Goal: Communication & Community: Answer question/provide support

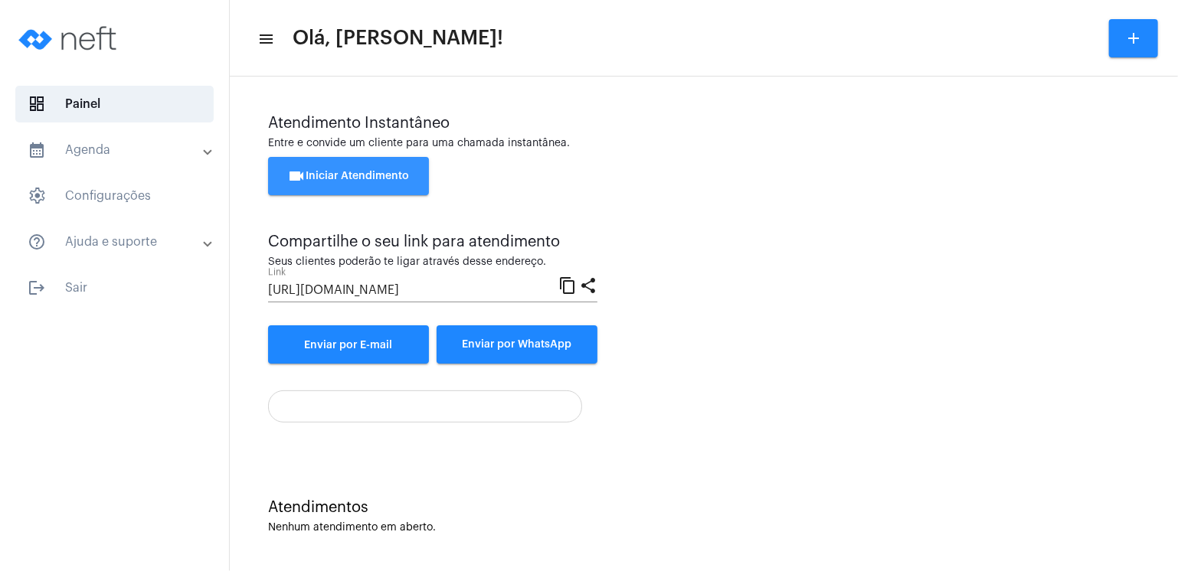
click at [386, 171] on span "videocam Iniciar Atendimento" at bounding box center [349, 176] width 122 height 11
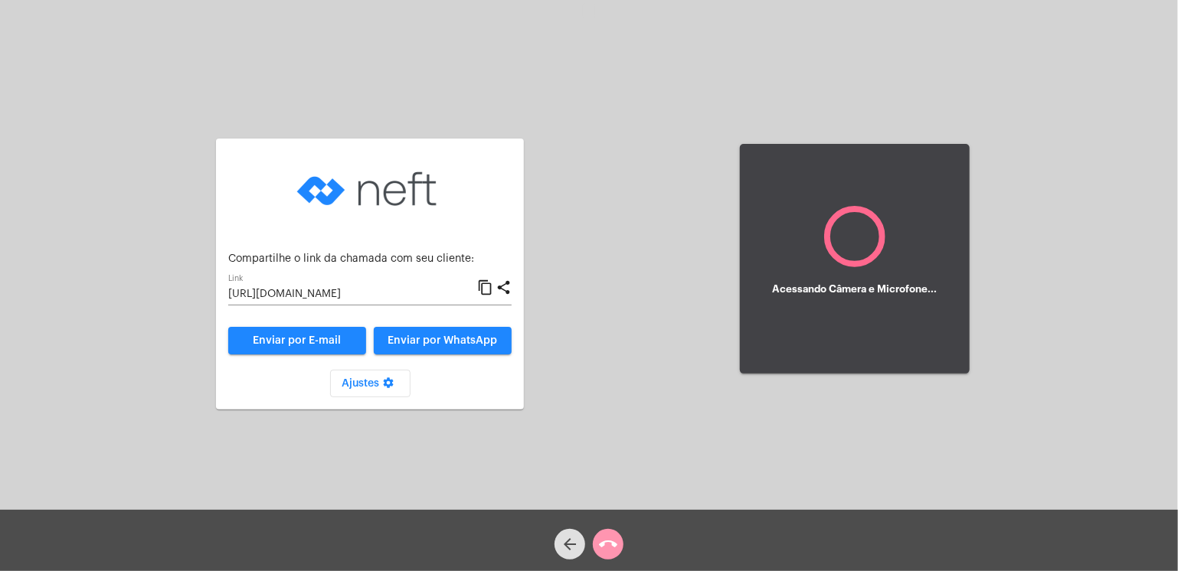
click at [381, 163] on img at bounding box center [369, 189] width 153 height 77
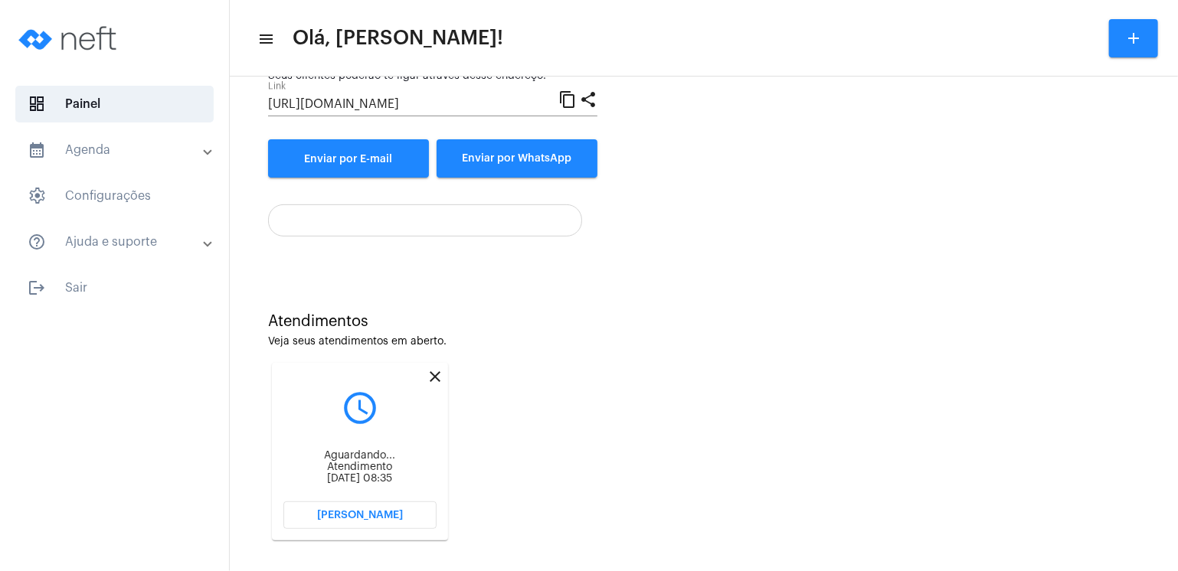
scroll to position [198, 0]
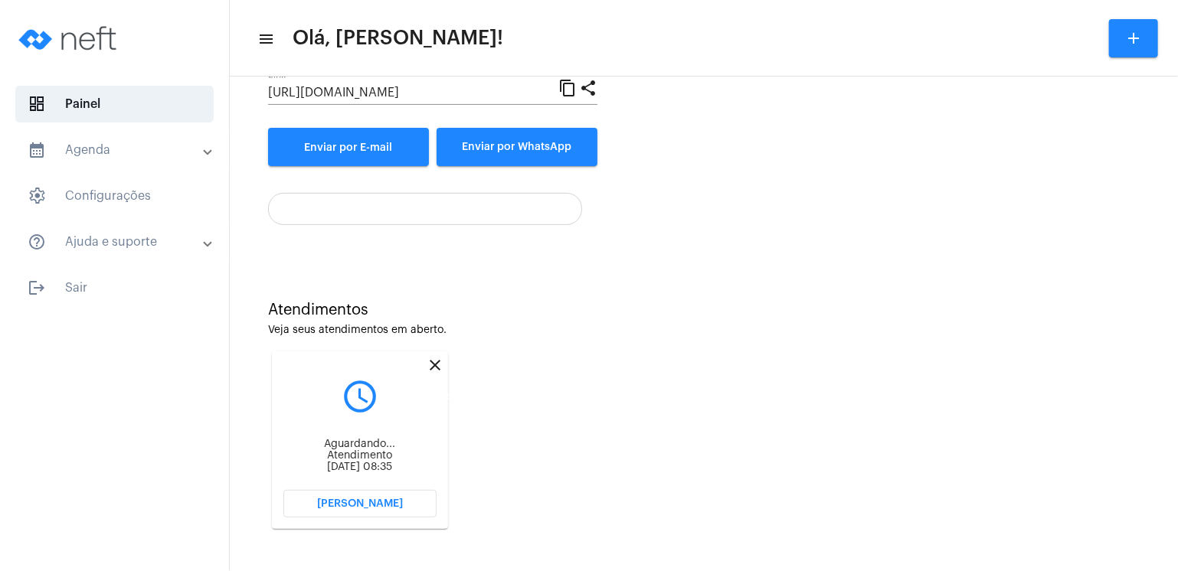
click at [433, 362] on mat-icon "close" at bounding box center [435, 365] width 18 height 18
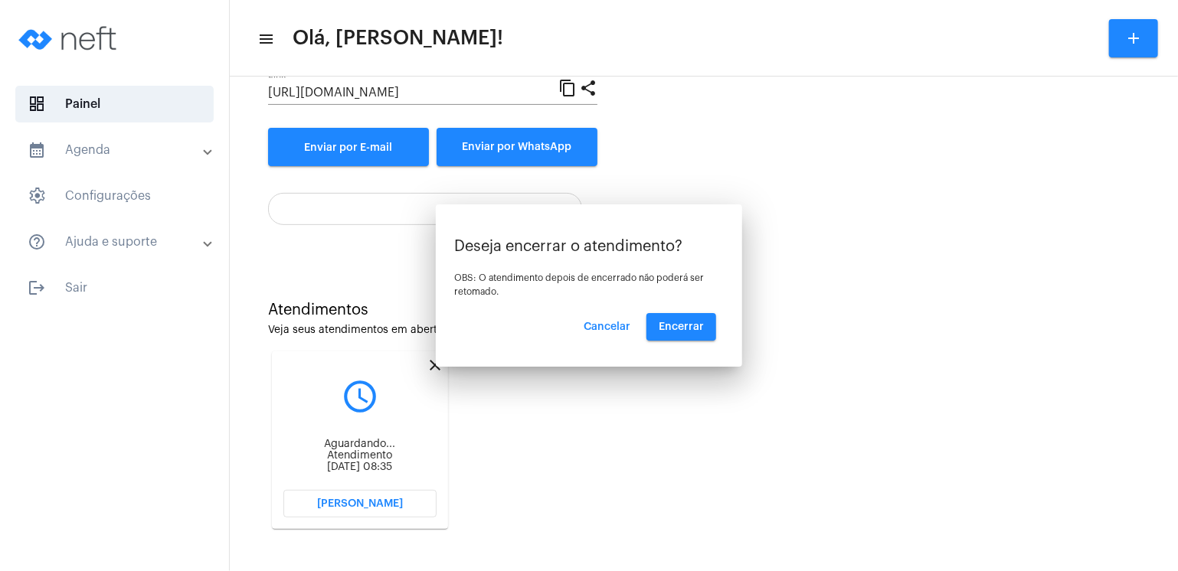
click at [433, 362] on div at bounding box center [589, 285] width 1178 height 571
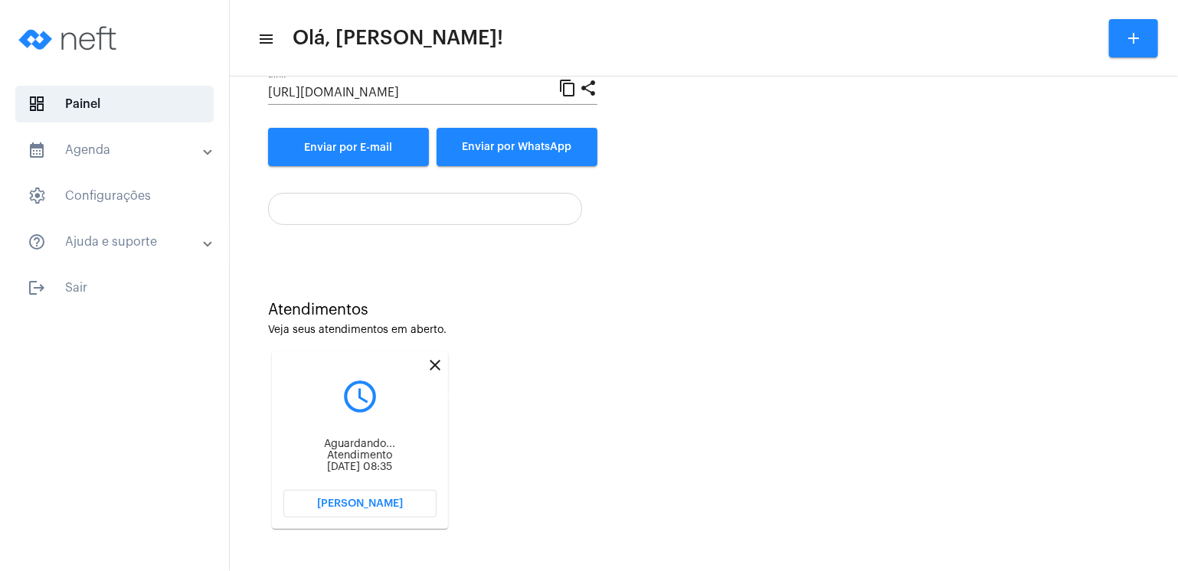
click at [434, 367] on mat-icon "close" at bounding box center [435, 365] width 18 height 18
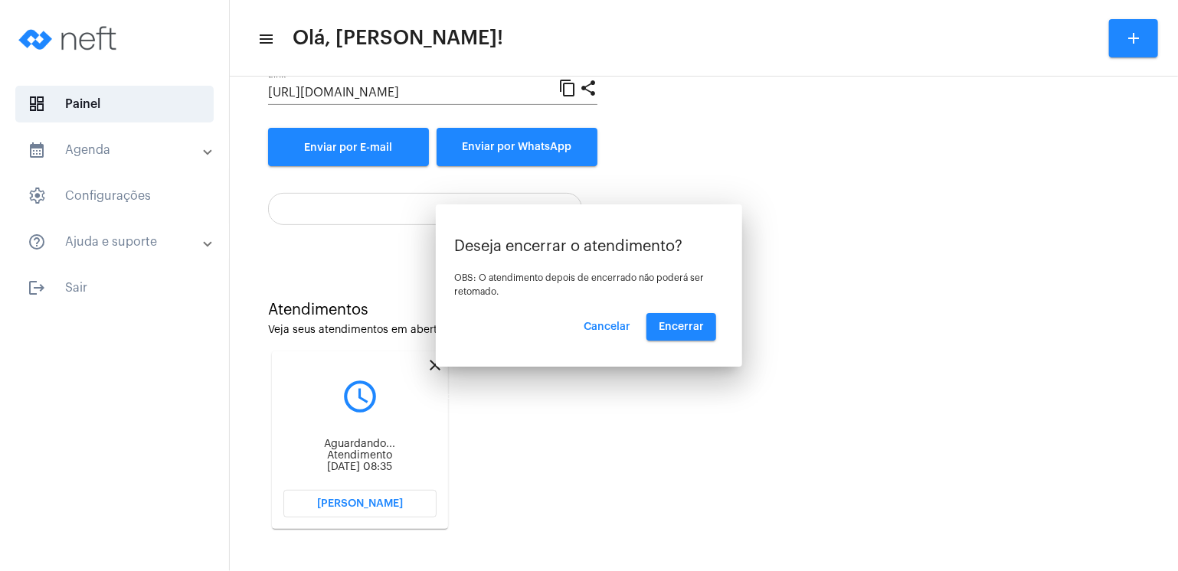
click at [434, 367] on div at bounding box center [589, 285] width 1178 height 571
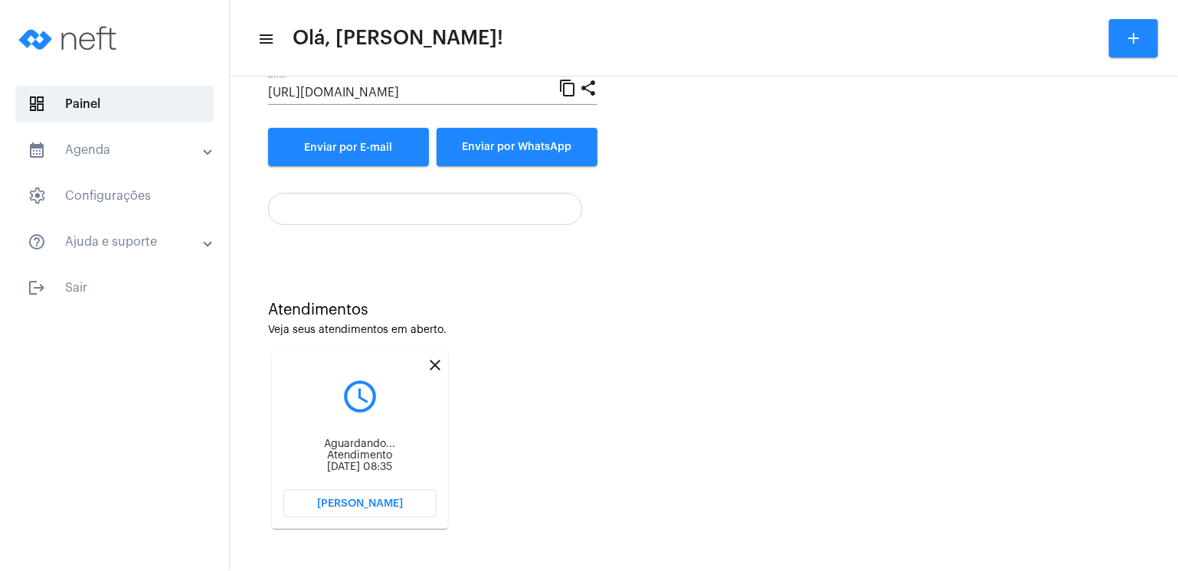
click at [434, 367] on mat-icon "close" at bounding box center [435, 365] width 18 height 18
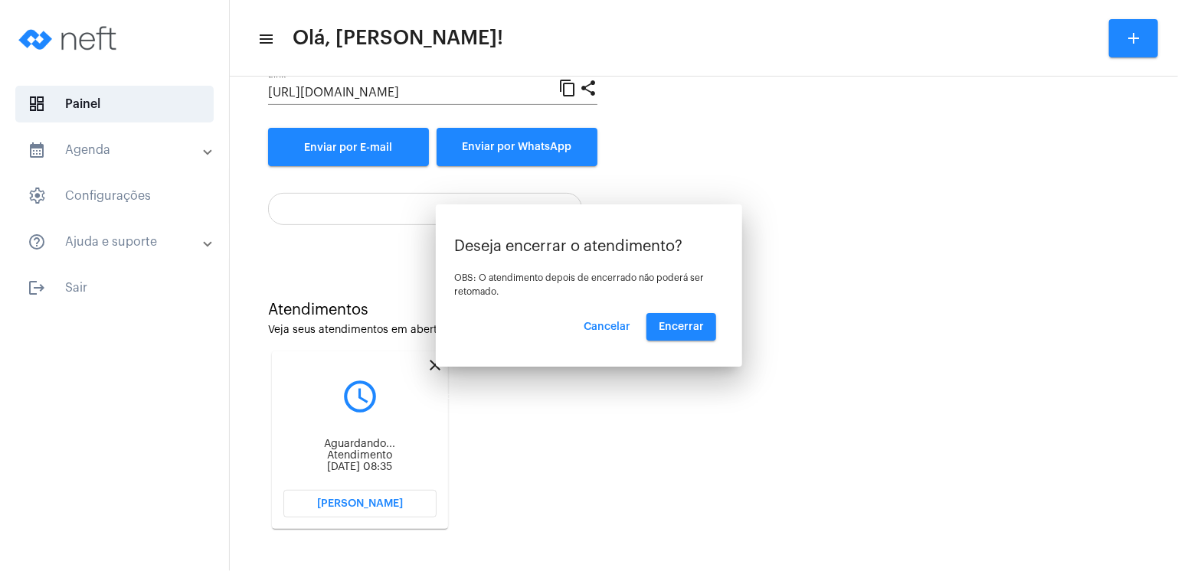
click at [434, 367] on div at bounding box center [589, 285] width 1178 height 571
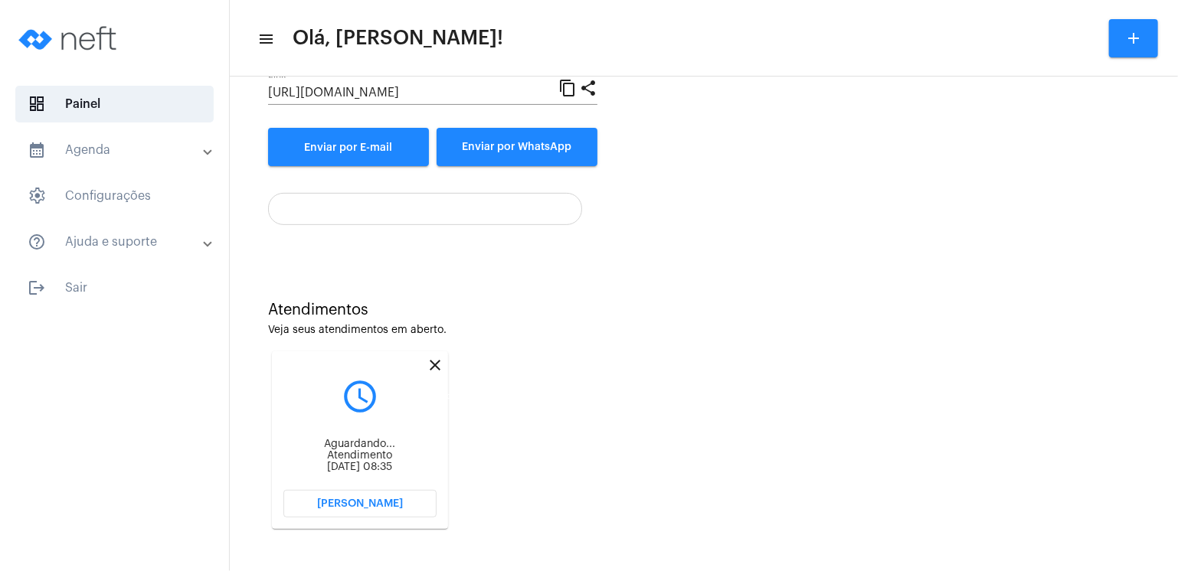
click at [437, 362] on mat-icon "close" at bounding box center [435, 365] width 18 height 18
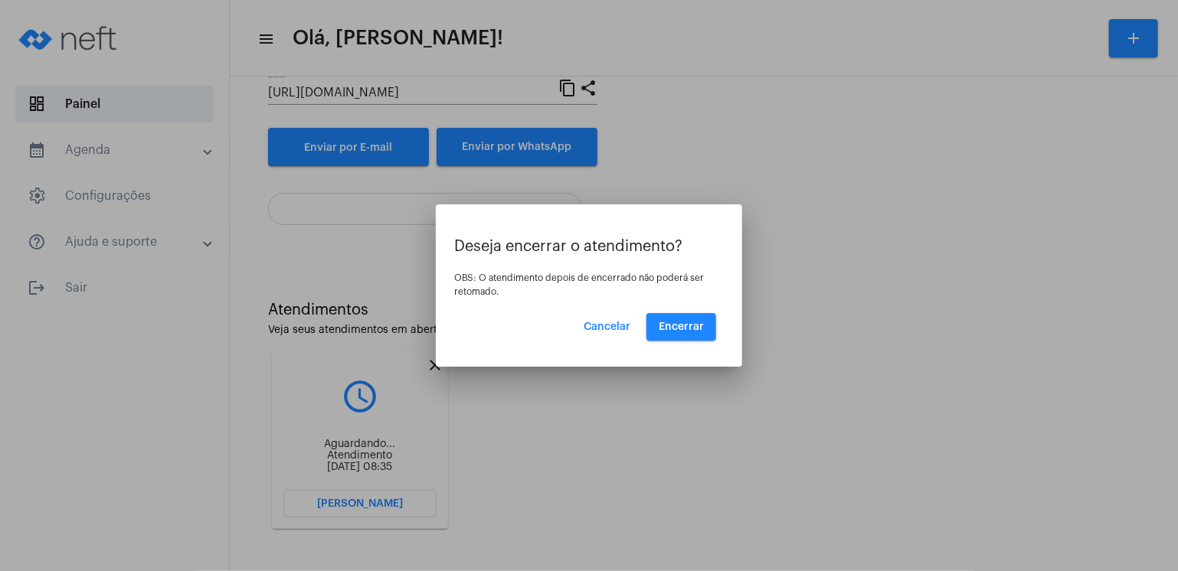
click at [436, 364] on div "Deseja encerrar o atendimento? OBS: O atendimento depois de encerrado não poder…" at bounding box center [589, 285] width 306 height 162
click at [679, 322] on span "Encerrar" at bounding box center [681, 327] width 45 height 11
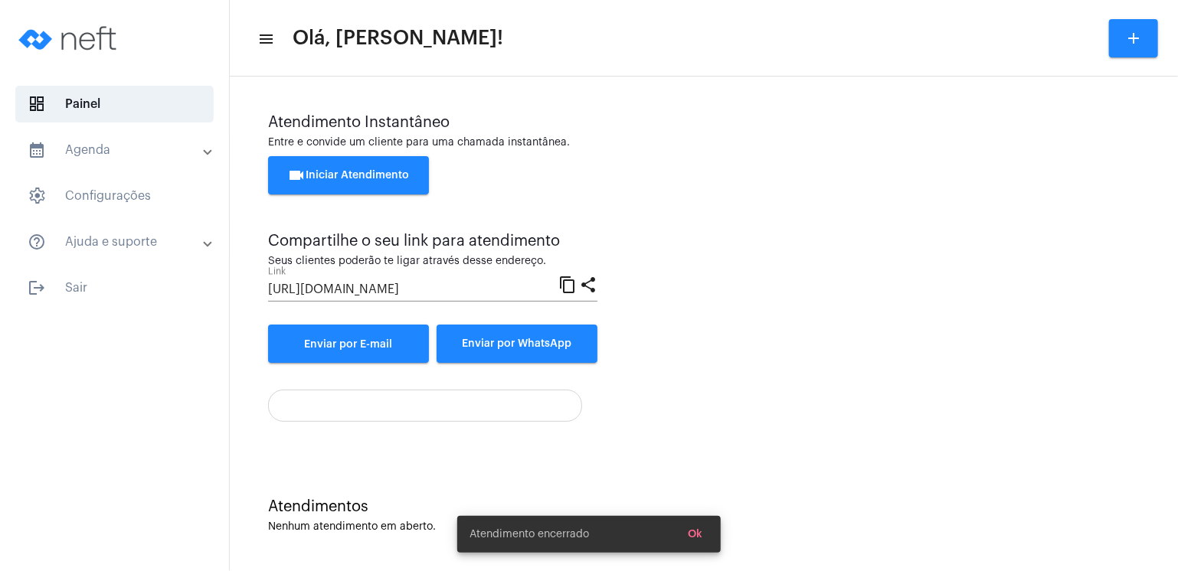
click at [679, 322] on div "Atendimento Instantâneo Entre e convide um cliente para uma chamada instantânea…" at bounding box center [704, 238] width 872 height 249
click at [669, 326] on div "Atendimento Instantâneo Entre e convide um cliente para uma chamada instantânea…" at bounding box center [704, 238] width 872 height 249
click at [669, 324] on div "Atendimento Instantâneo Entre e convide um cliente para uma chamada instantânea…" at bounding box center [704, 238] width 872 height 249
click at [672, 322] on div "Atendimento Instantâneo Entre e convide um cliente para uma chamada instantânea…" at bounding box center [704, 238] width 872 height 249
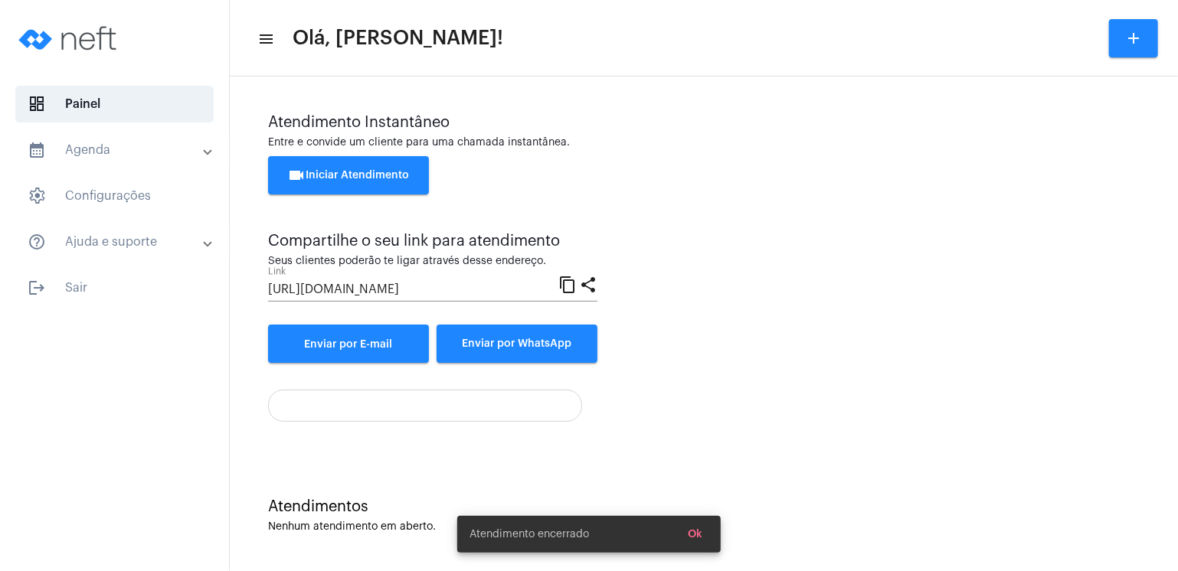
click at [675, 319] on div "Atendimento Instantâneo Entre e convide um cliente para uma chamada instantânea…" at bounding box center [704, 238] width 872 height 249
